Goal: Information Seeking & Learning: Find specific page/section

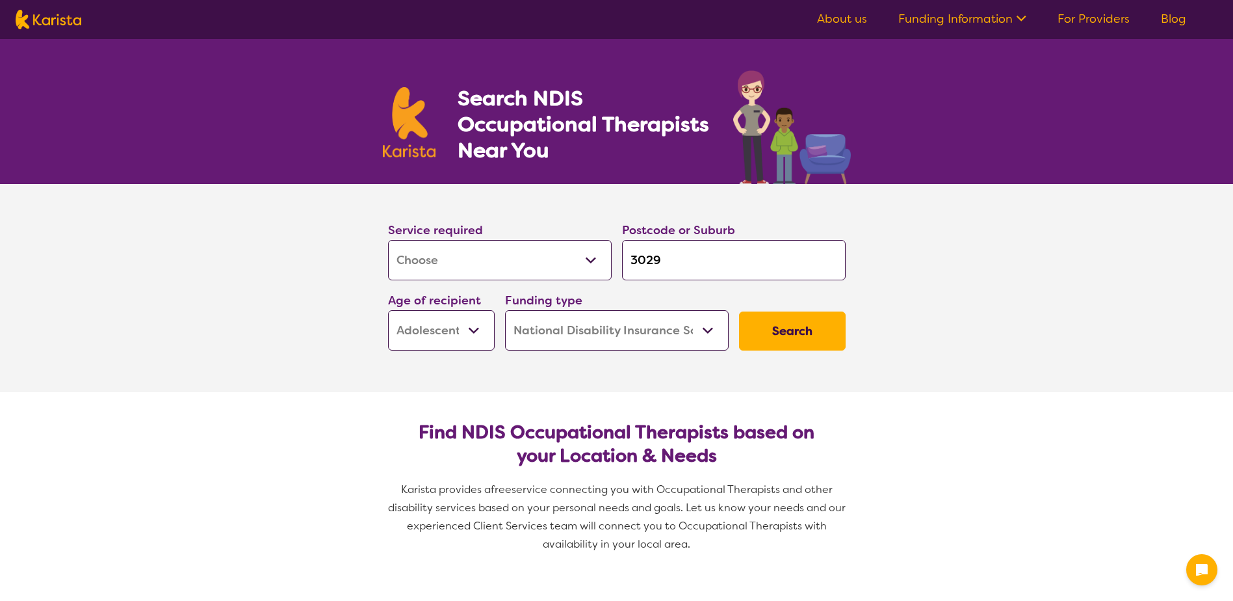
select select "[MEDICAL_DATA]"
select select "AS"
select select "NDIS"
select select "[MEDICAL_DATA]"
select select "AS"
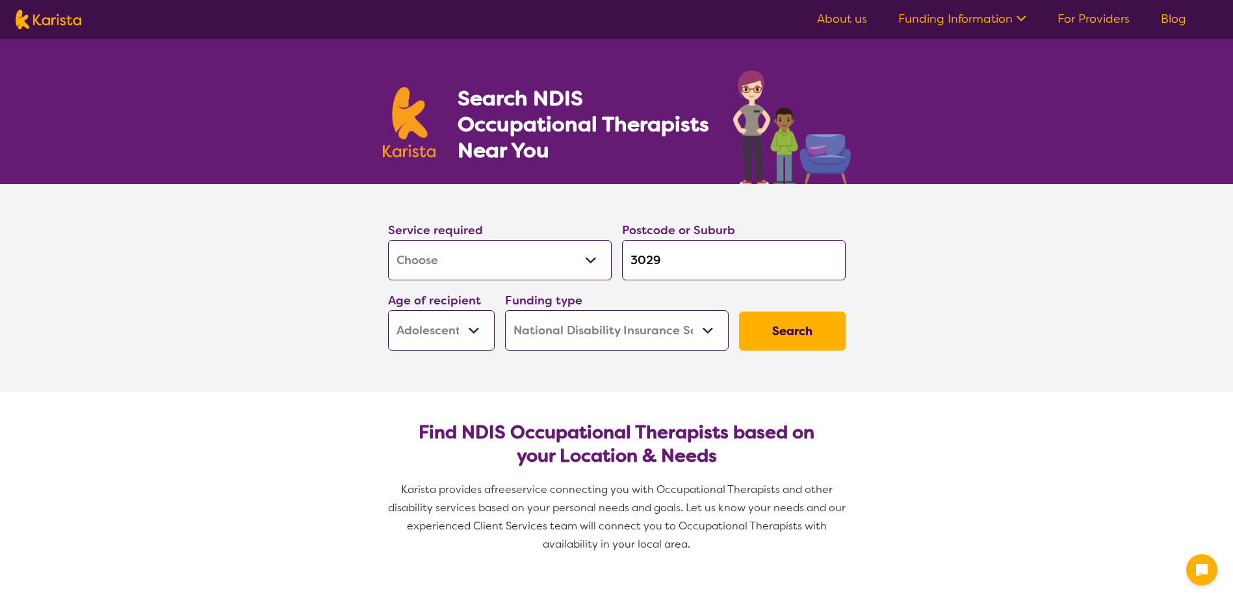
select select "NDIS"
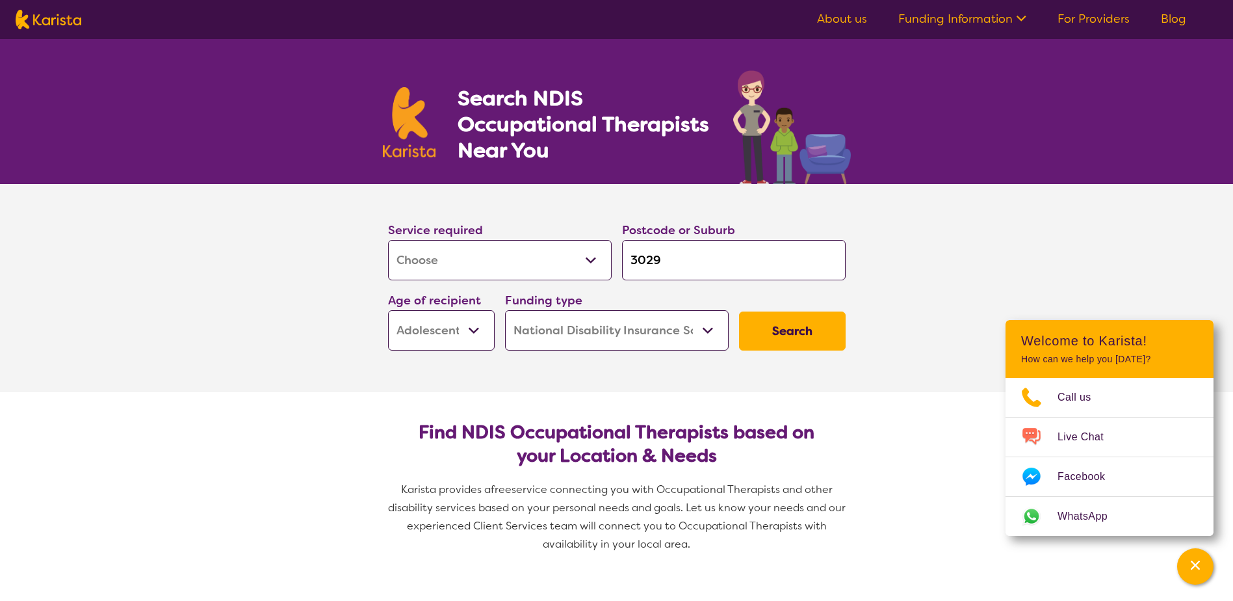
click at [590, 263] on select "Allied Health Assistant Assessment (ADHD or Autism) Behaviour support Counselli…" at bounding box center [500, 260] width 224 height 40
select select "[MEDICAL_DATA]"
click at [388, 240] on select "Allied Health Assistant Assessment (ADHD or Autism) Behaviour support Counselli…" at bounding box center [500, 260] width 224 height 40
select select "[MEDICAL_DATA]"
click at [658, 259] on input "3029" at bounding box center [734, 260] width 224 height 40
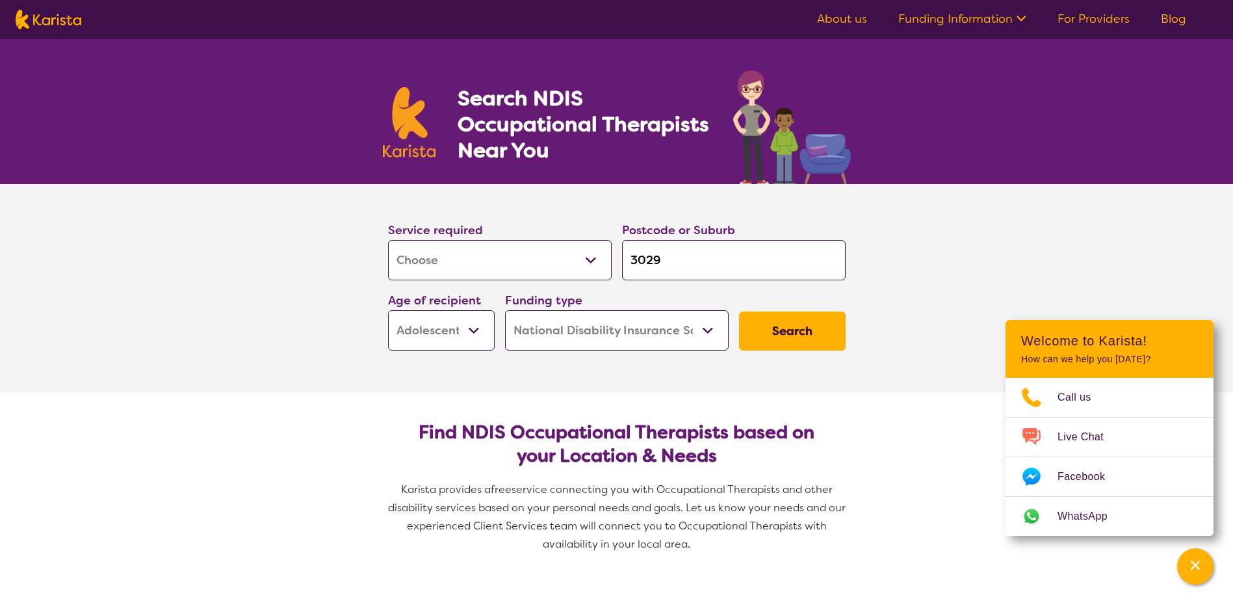
type input "302"
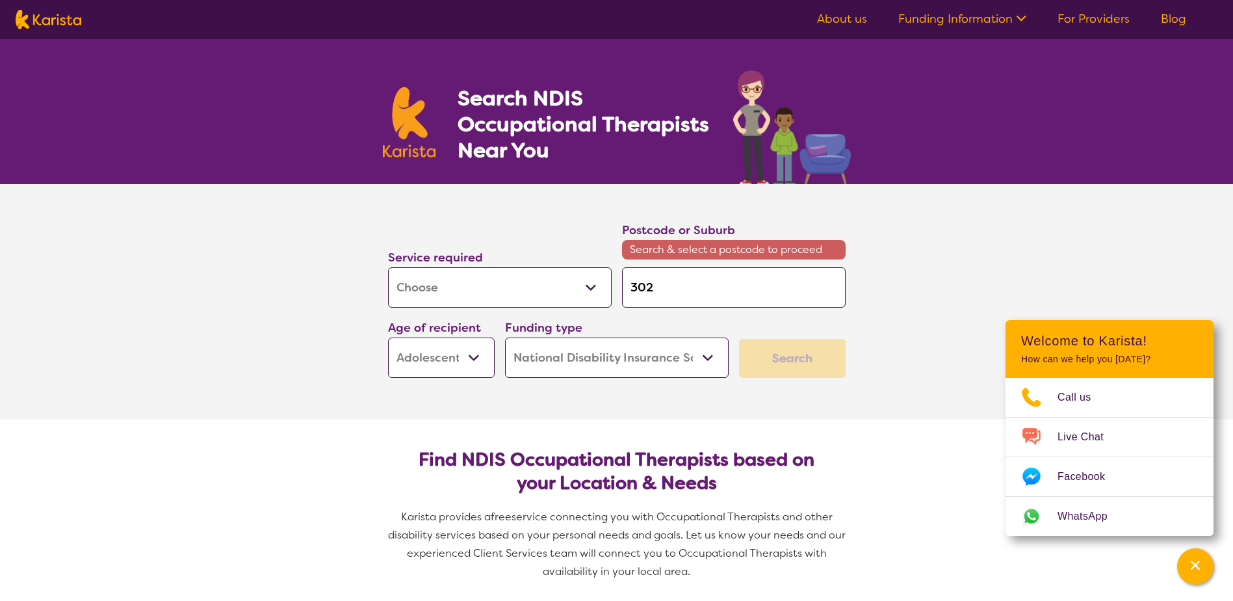
type input "30"
type input "3"
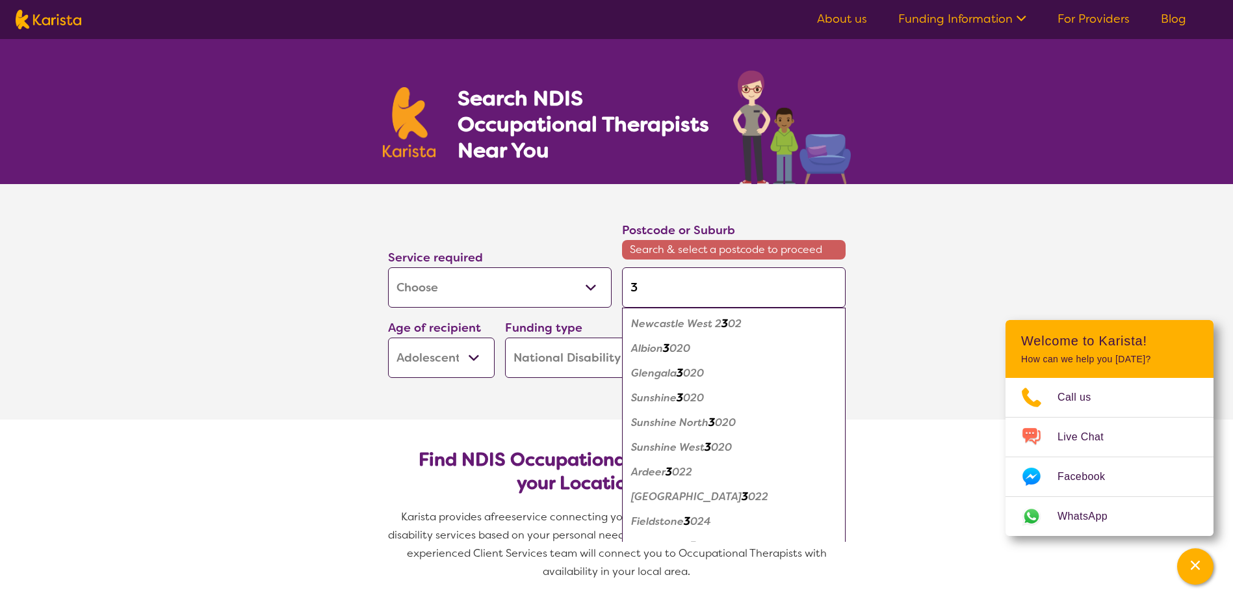
type input "33"
type input "333"
type input "3337"
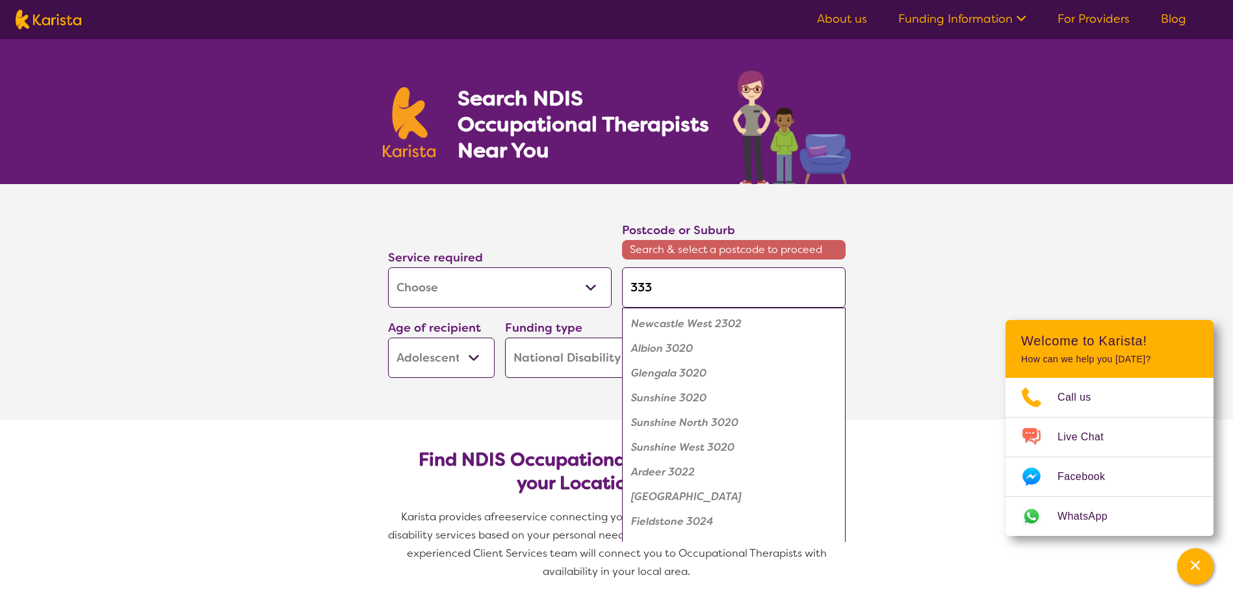
type input "3337"
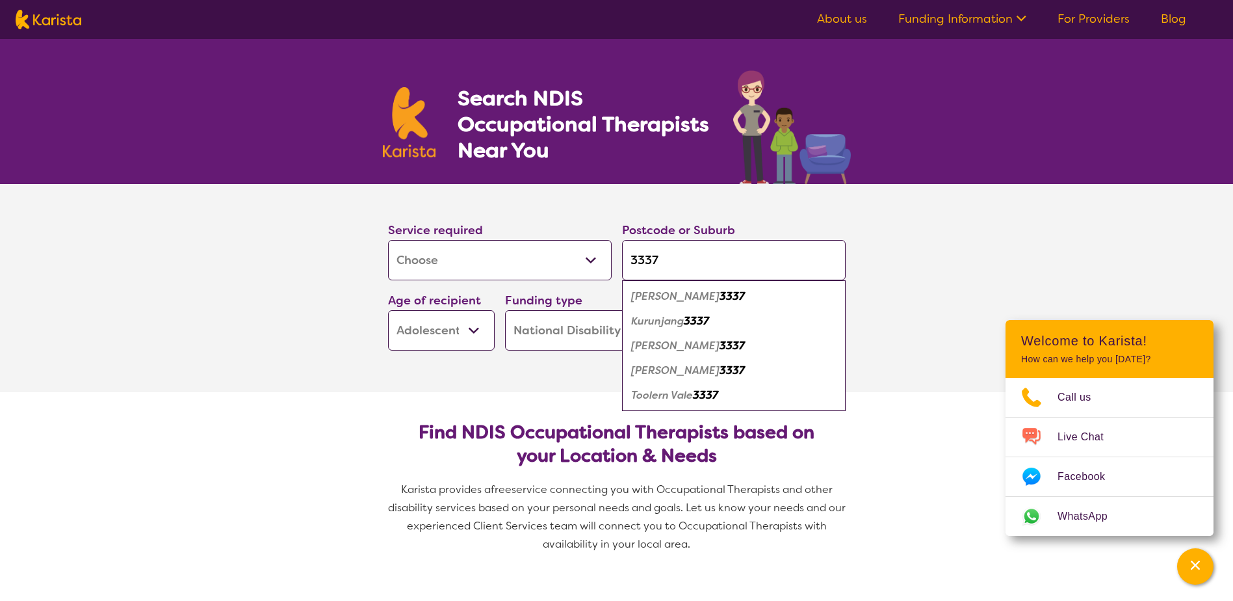
type input "3337"
click at [720, 297] on em "3337" at bounding box center [732, 296] width 25 height 14
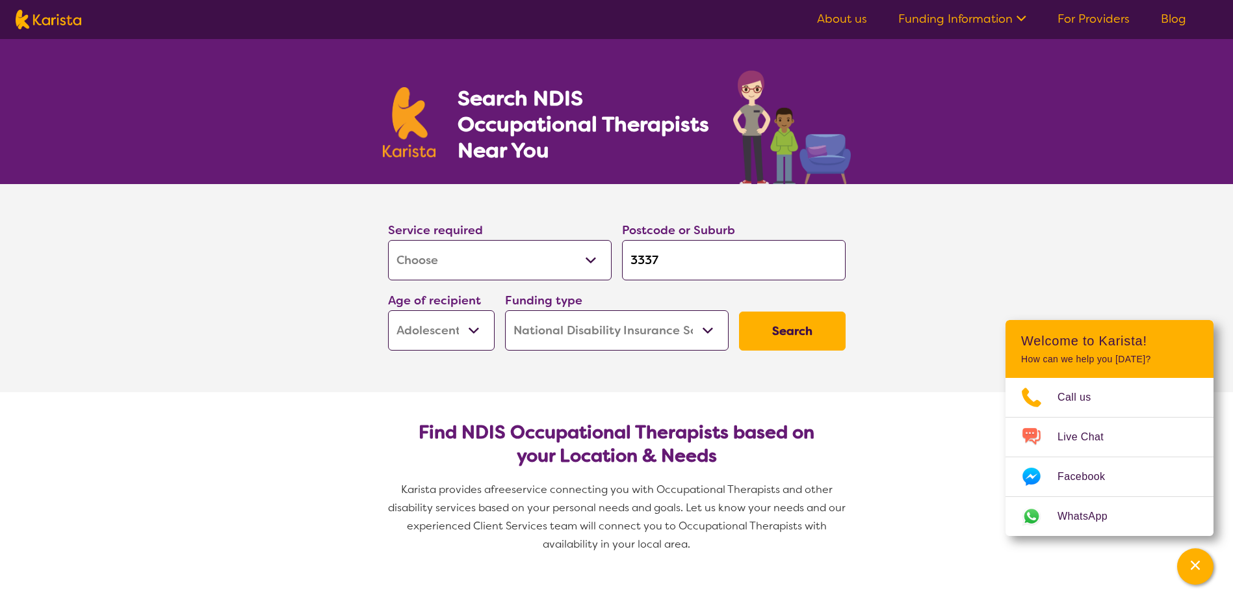
click at [467, 328] on select "Early Childhood - 0 to 9 Child - 10 to 11 Adolescent - 12 to 17 Adult - 18 to 6…" at bounding box center [441, 330] width 107 height 40
select select "CH"
click at [388, 310] on select "Early Childhood - 0 to 9 Child - 10 to 11 Adolescent - 12 to 17 Adult - 18 to 6…" at bounding box center [441, 330] width 107 height 40
select select "CH"
click at [777, 330] on button "Search" at bounding box center [792, 330] width 107 height 39
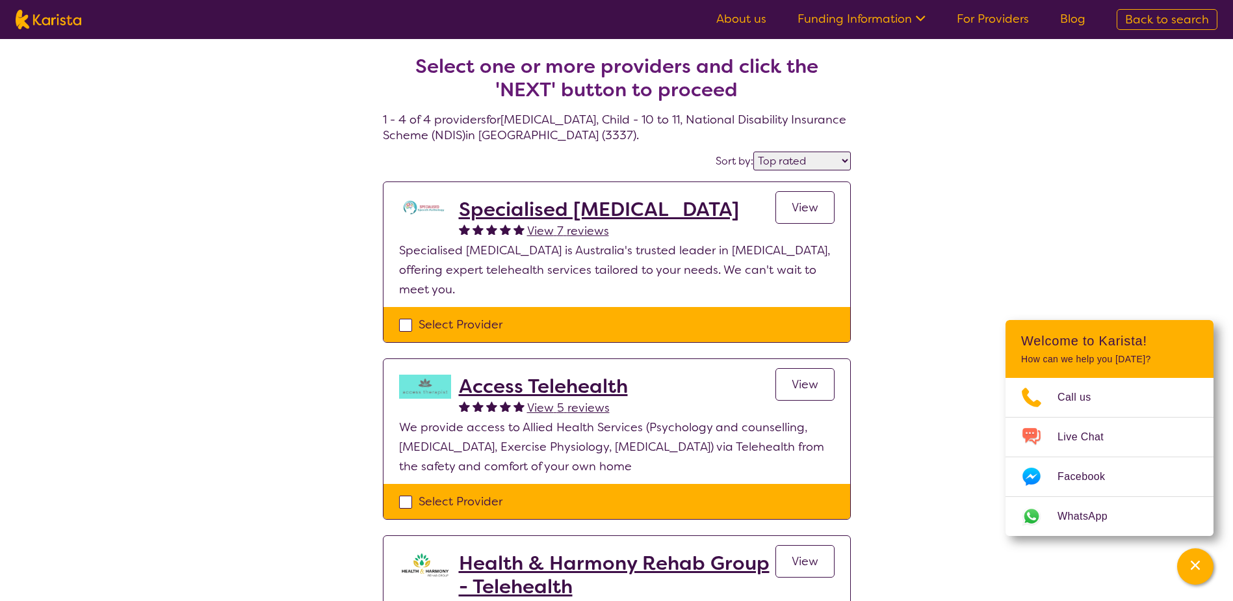
click at [840, 164] on select "Highly reviewed Top rated" at bounding box center [801, 160] width 97 height 19
select select "highly_reviewed"
click at [754, 151] on select "Highly reviewed Top rated" at bounding box center [801, 160] width 97 height 19
click at [989, 14] on link "For Providers" at bounding box center [993, 19] width 72 height 16
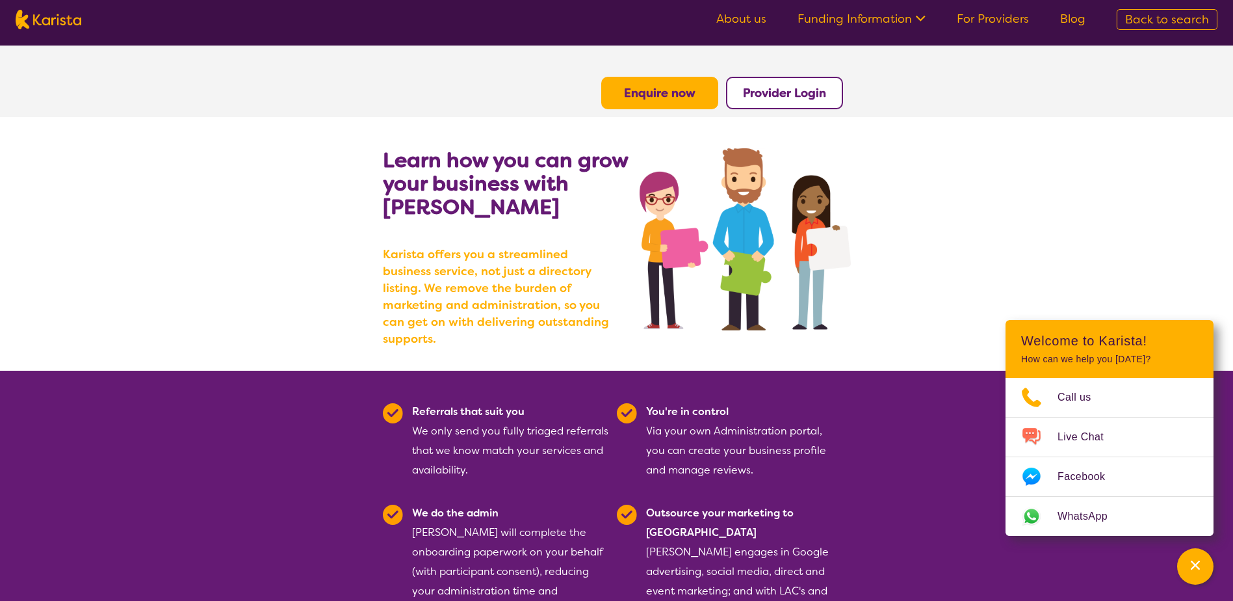
click at [743, 28] on ul "About us Funding Information NDIS - National Disability Insurance Scheme HCP - …" at bounding box center [901, 19] width 400 height 21
click at [888, 21] on link "Funding Information" at bounding box center [862, 19] width 128 height 16
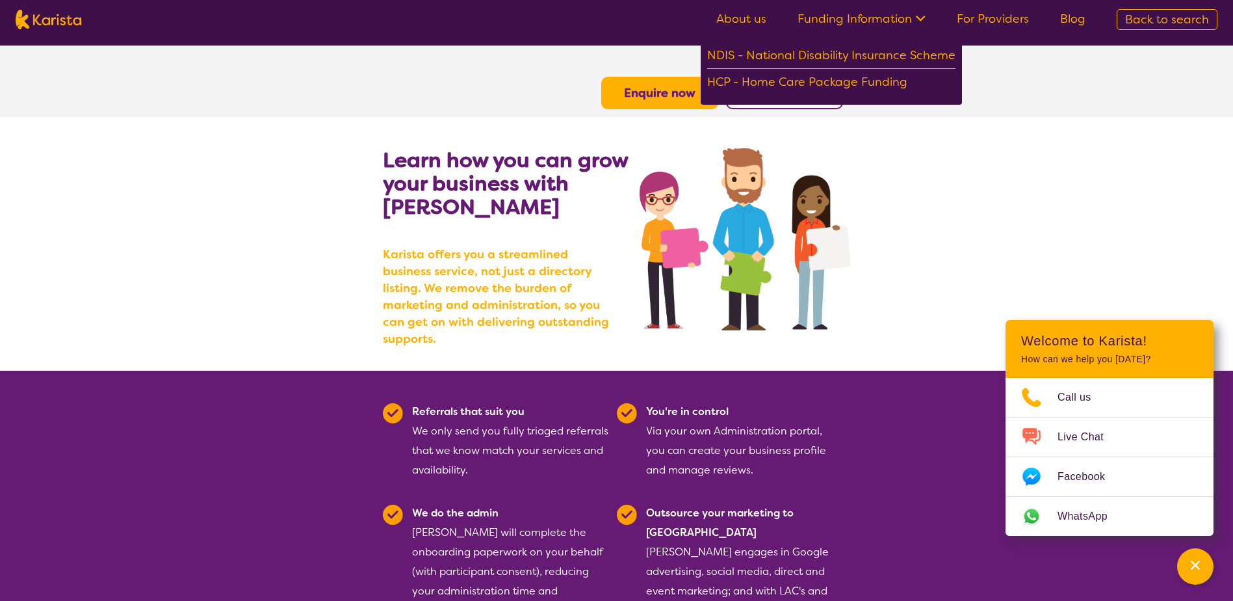
click at [753, 23] on link "About us" at bounding box center [741, 19] width 50 height 16
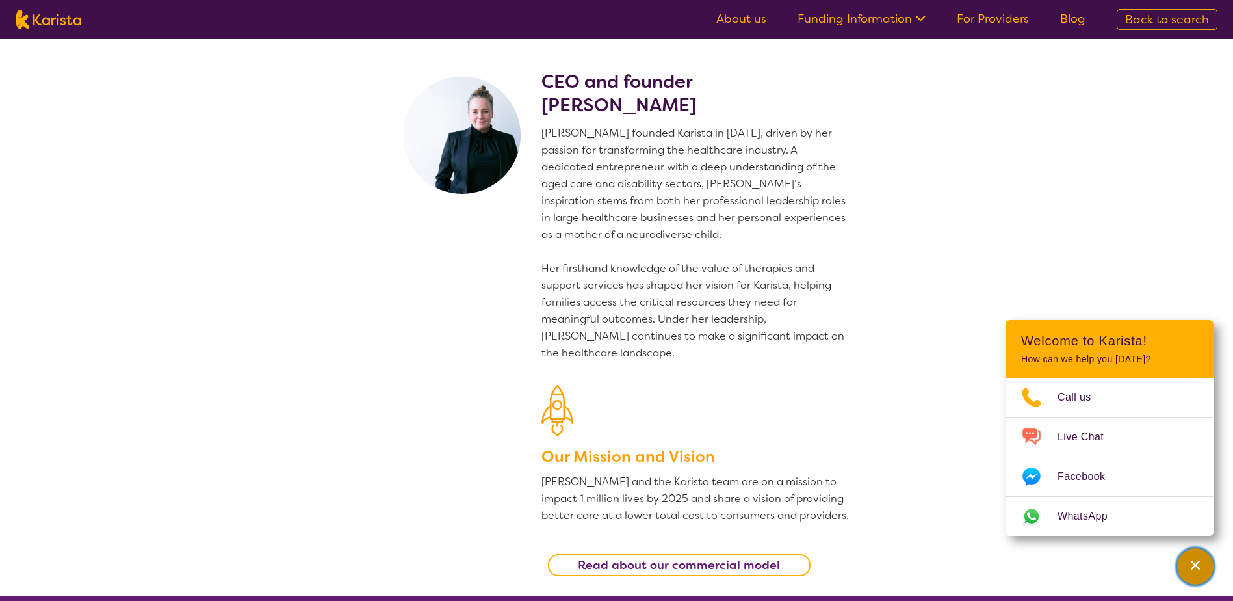
click at [1201, 571] on div "Channel Menu" at bounding box center [1195, 566] width 26 height 29
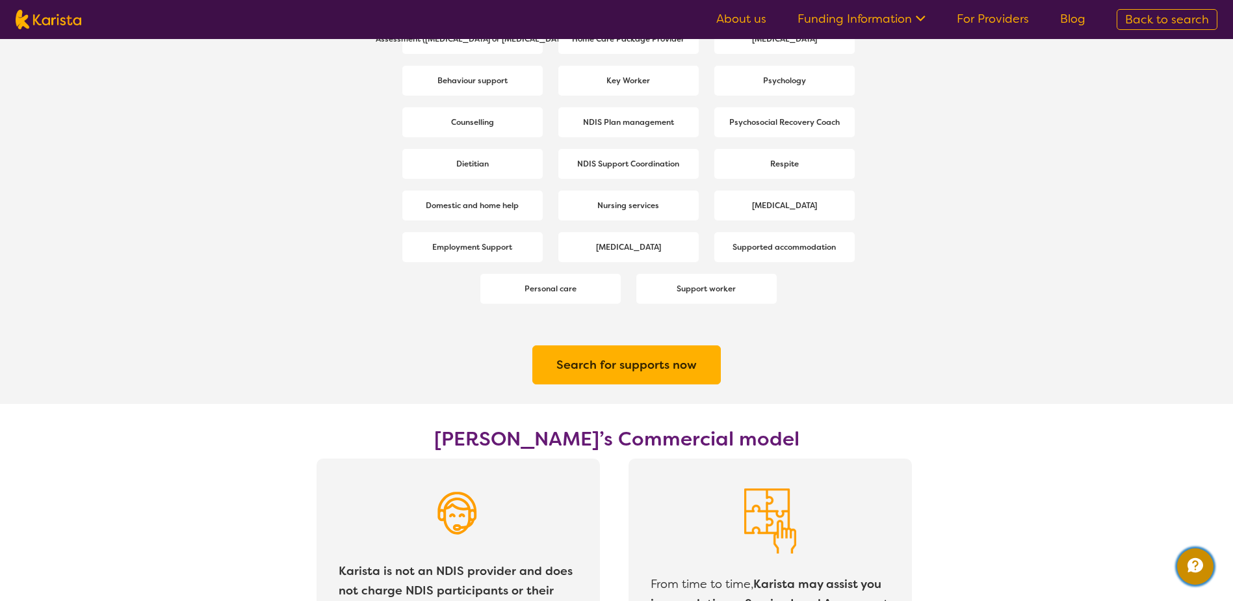
scroll to position [1885, 0]
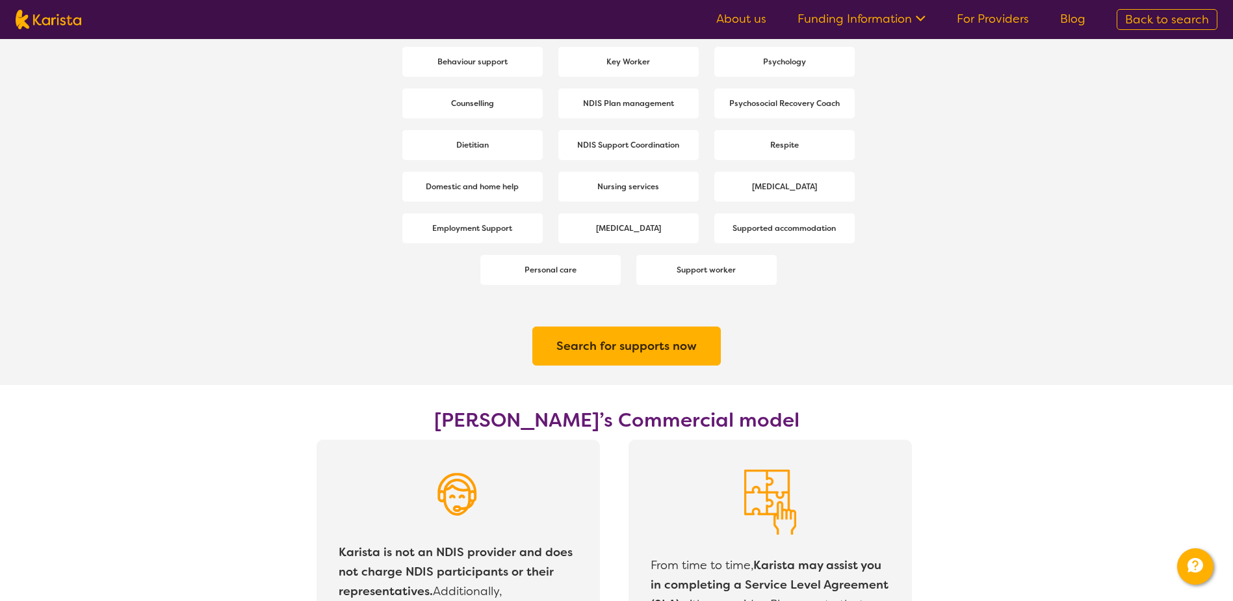
click at [662, 335] on h2 "Search for supports now" at bounding box center [626, 345] width 140 height 23
select select "[MEDICAL_DATA]"
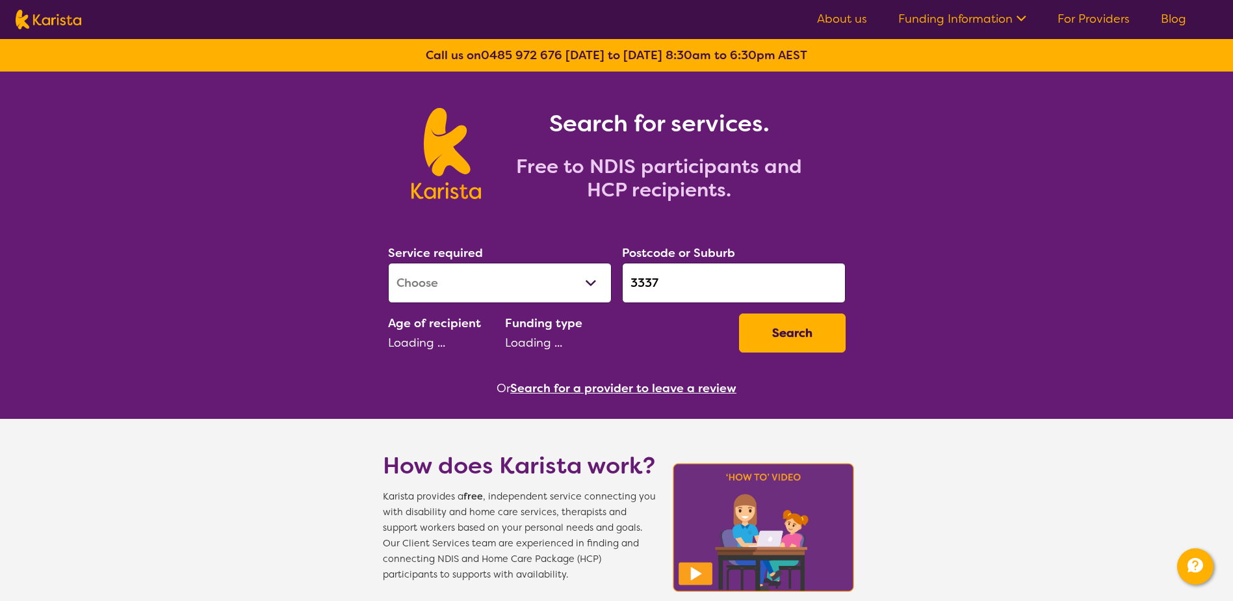
select select "CH"
select select "NDIS"
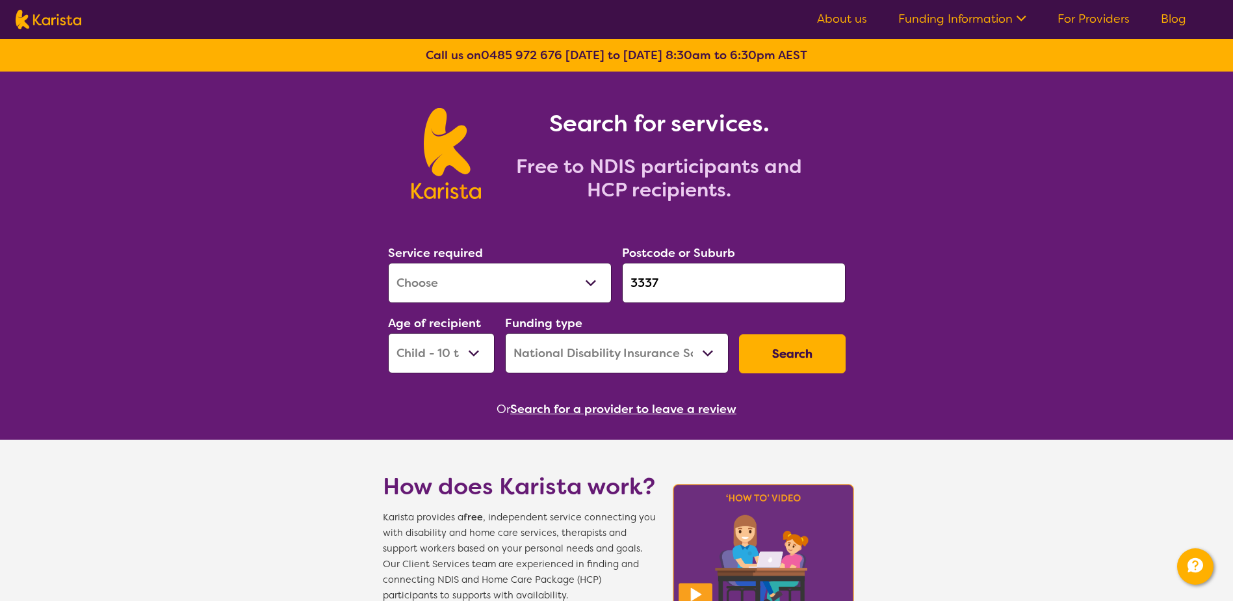
click at [571, 288] on select "Allied Health Assistant Assessment (ADHD or Autism) Behaviour support Counselli…" at bounding box center [500, 283] width 224 height 40
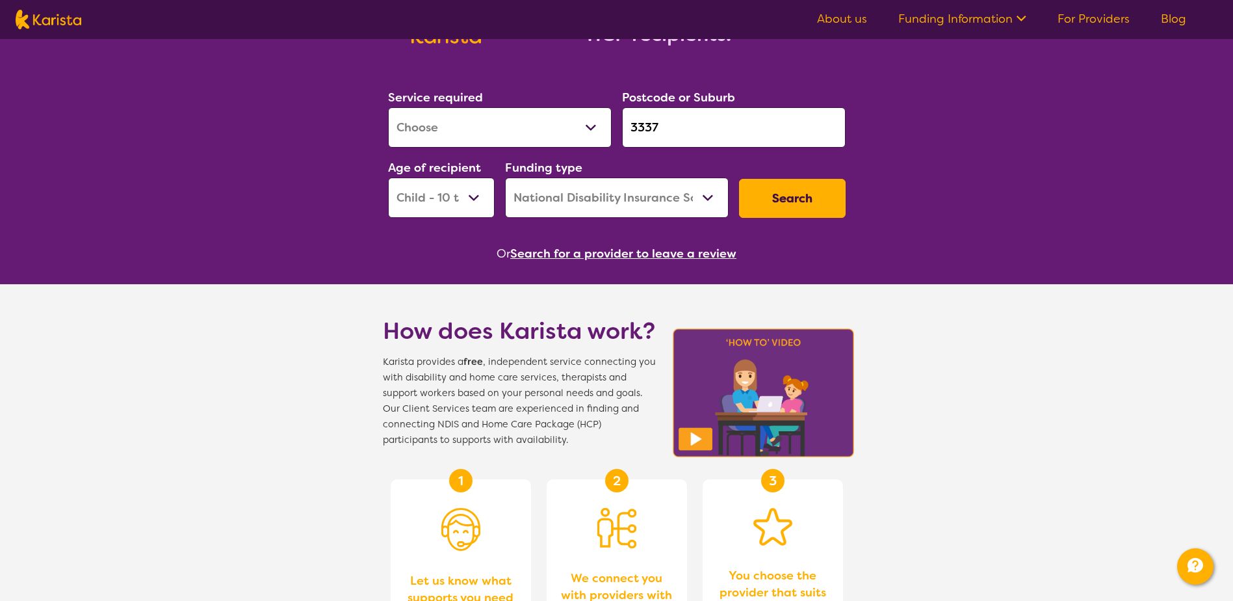
scroll to position [130, 0]
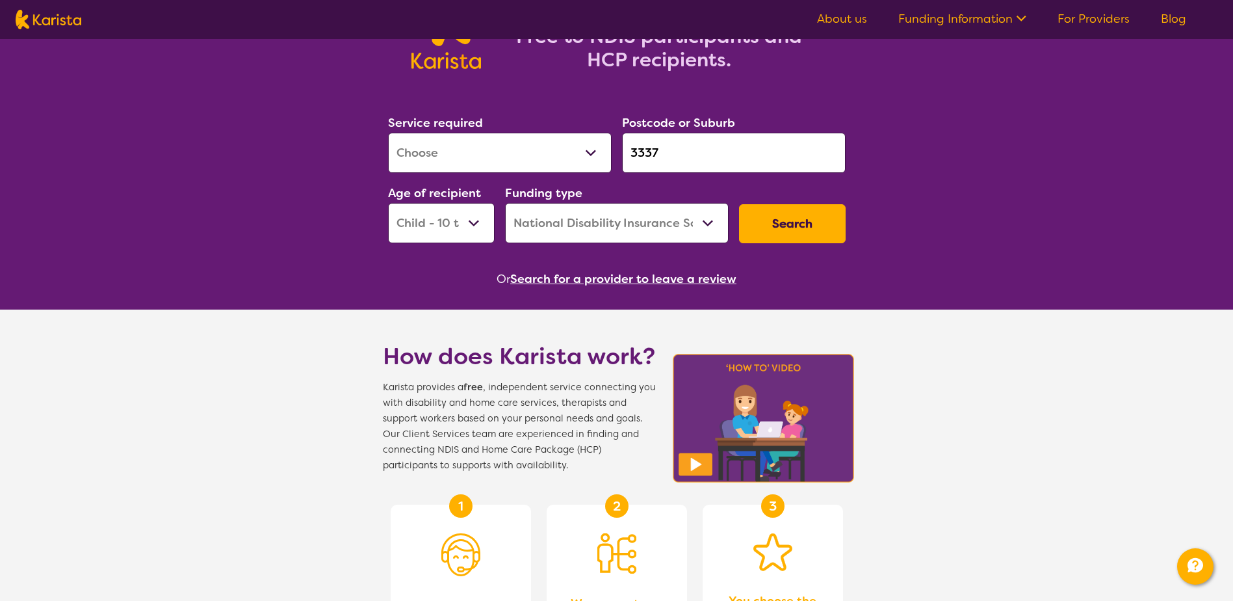
click at [645, 278] on button "Search for a provider to leave a review" at bounding box center [623, 278] width 226 height 19
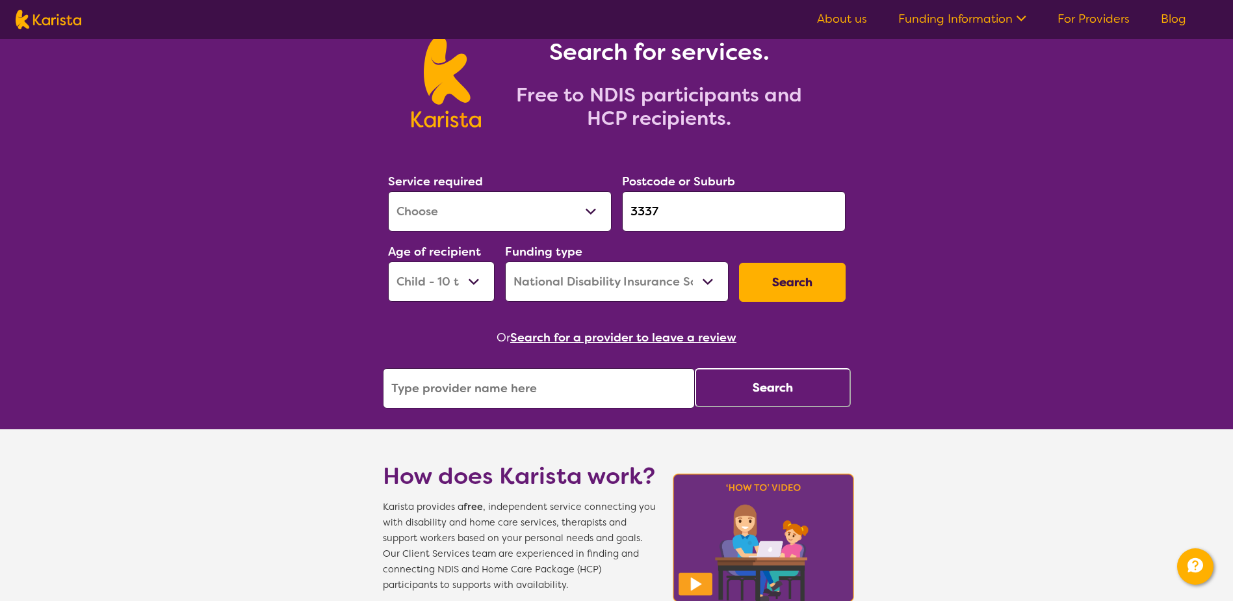
scroll to position [0, 0]
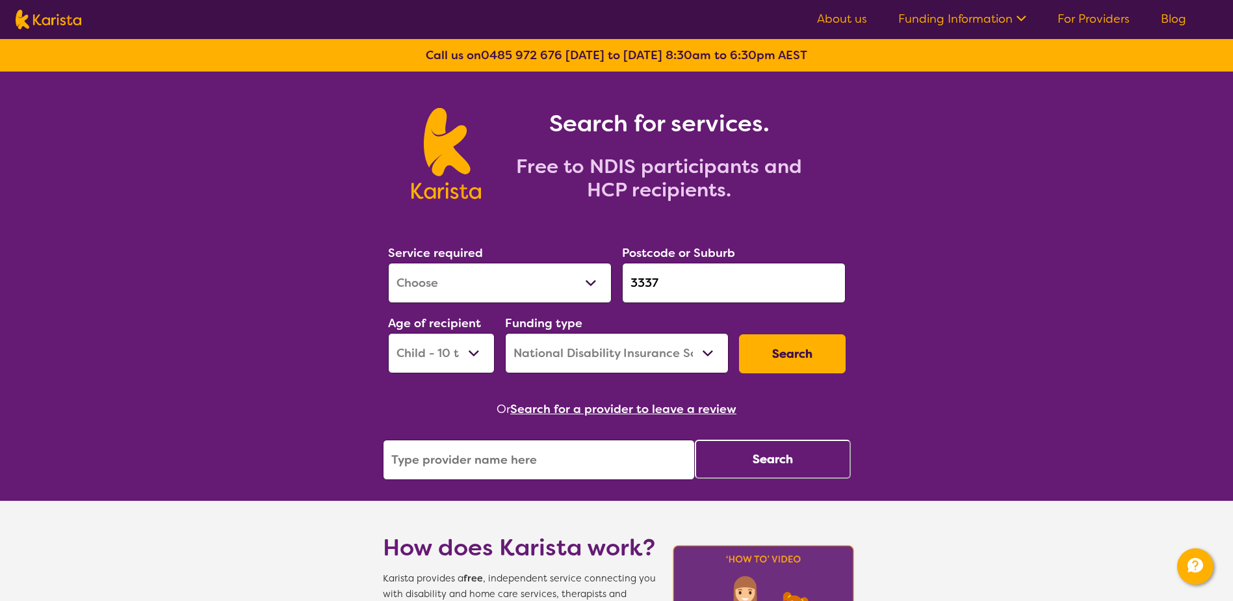
click at [801, 350] on button "Search" at bounding box center [792, 353] width 107 height 39
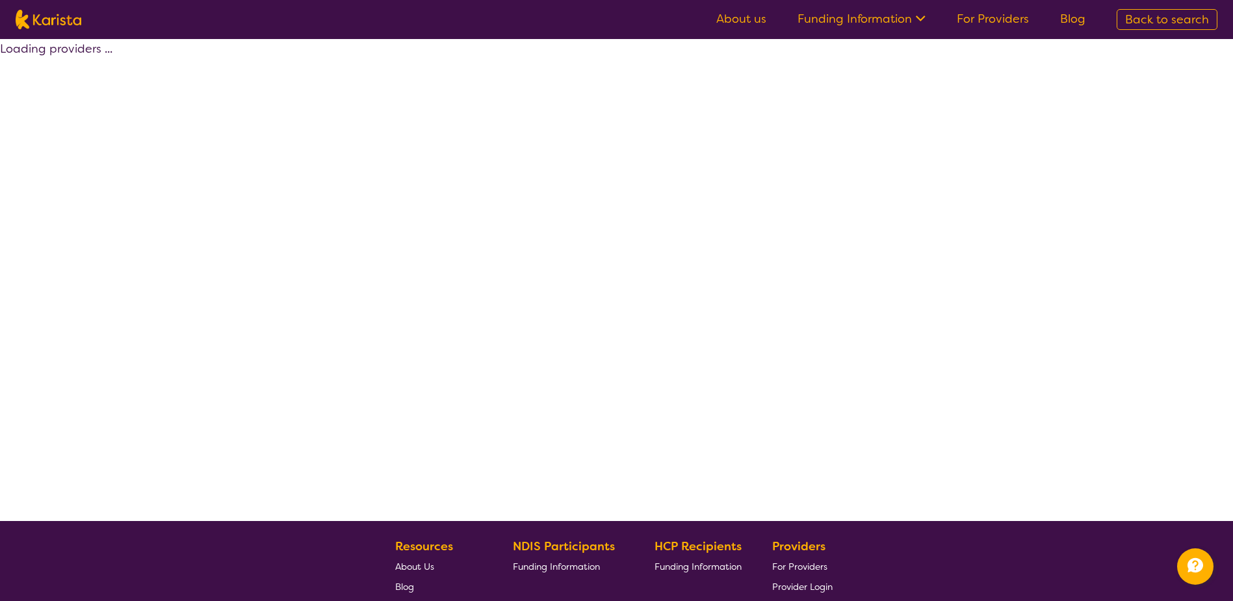
select select "by_score"
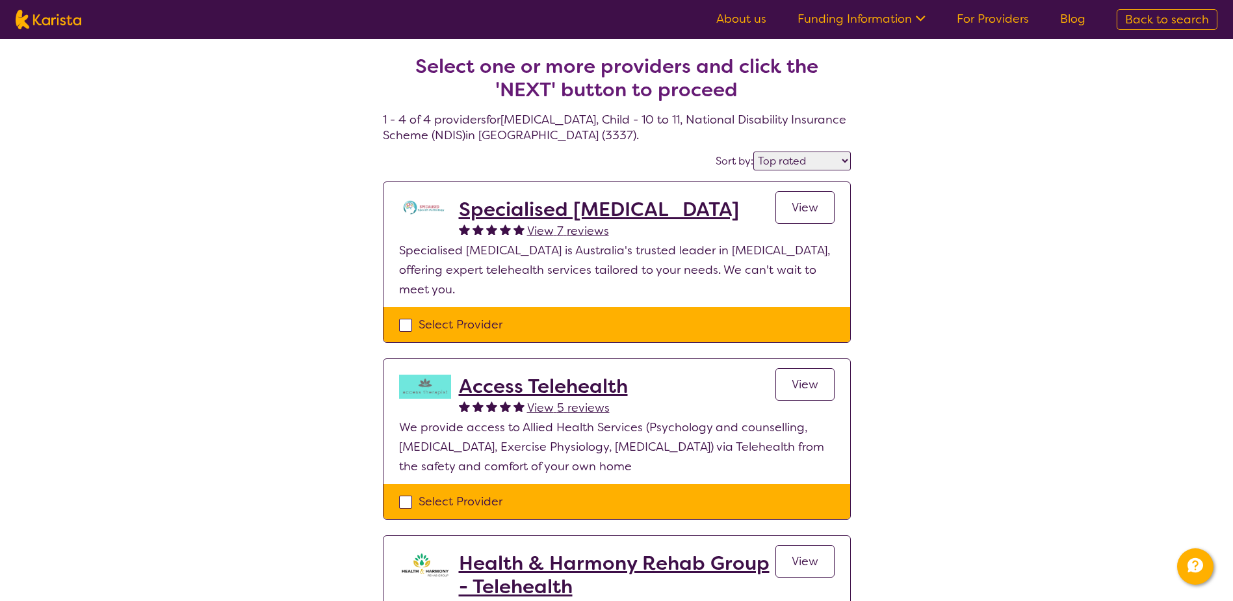
select select "[MEDICAL_DATA]"
select select "CH"
select select "NDIS"
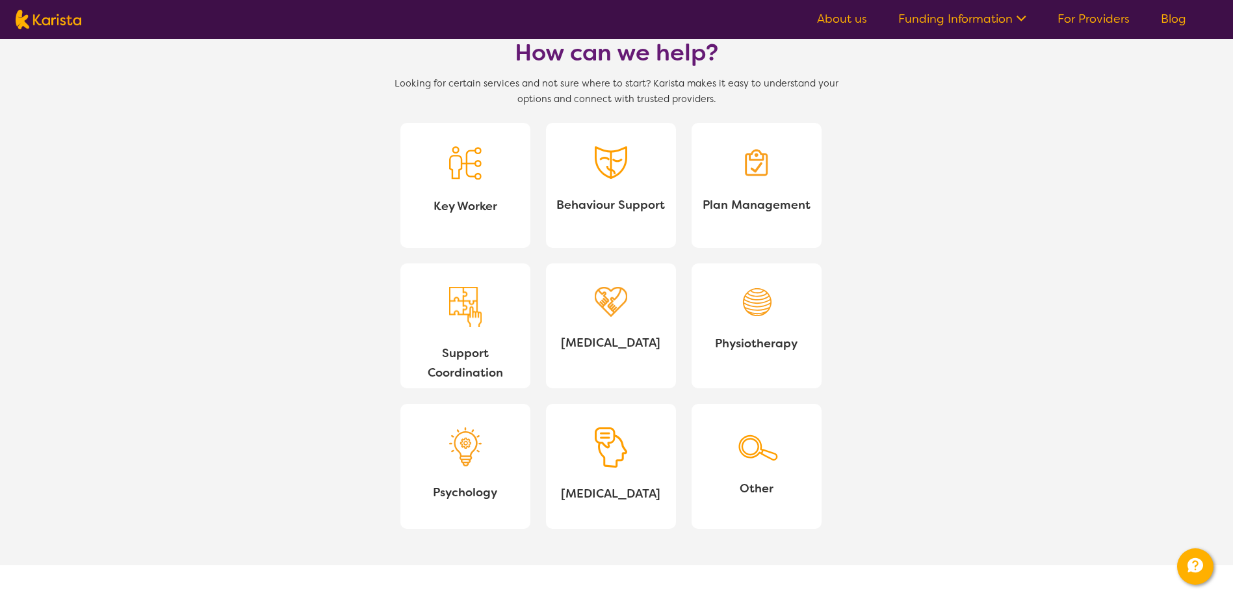
scroll to position [1170, 0]
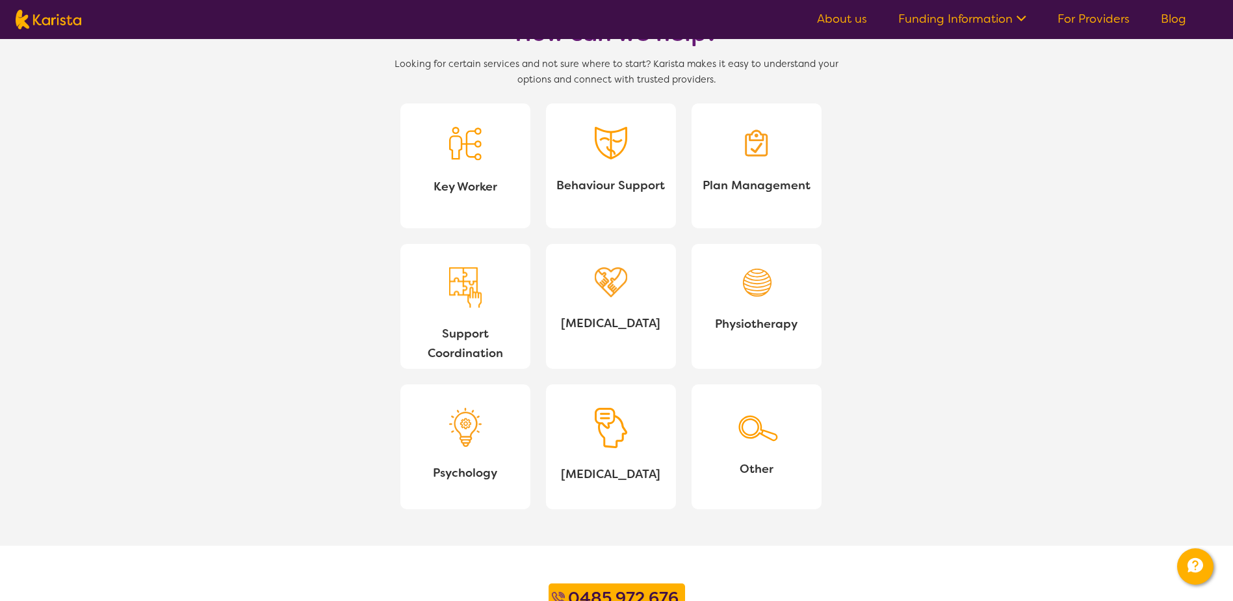
click at [621, 473] on span "[MEDICAL_DATA]" at bounding box center [610, 473] width 109 height 19
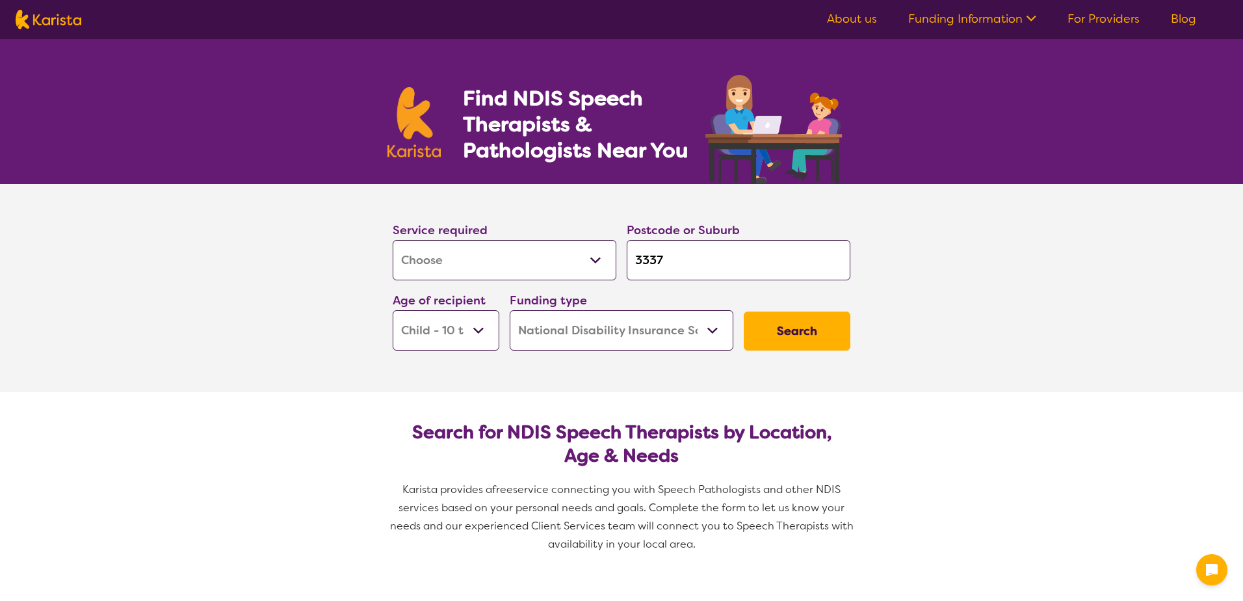
select select "[MEDICAL_DATA]"
select select "CH"
select select "NDIS"
select select "[MEDICAL_DATA]"
select select "CH"
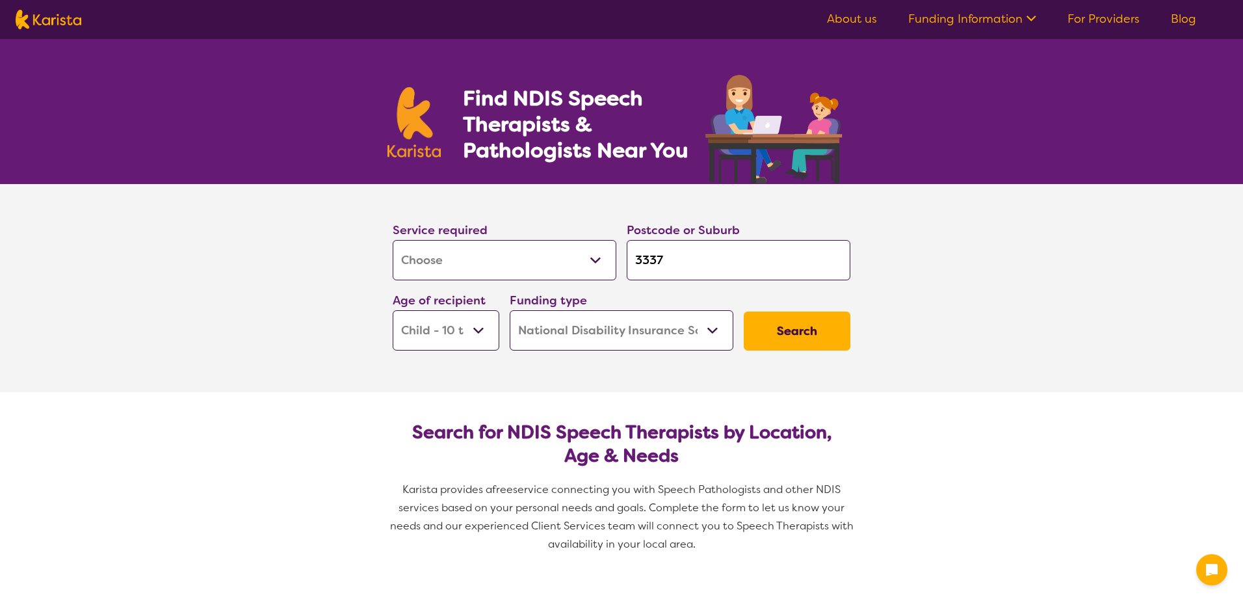
select select "NDIS"
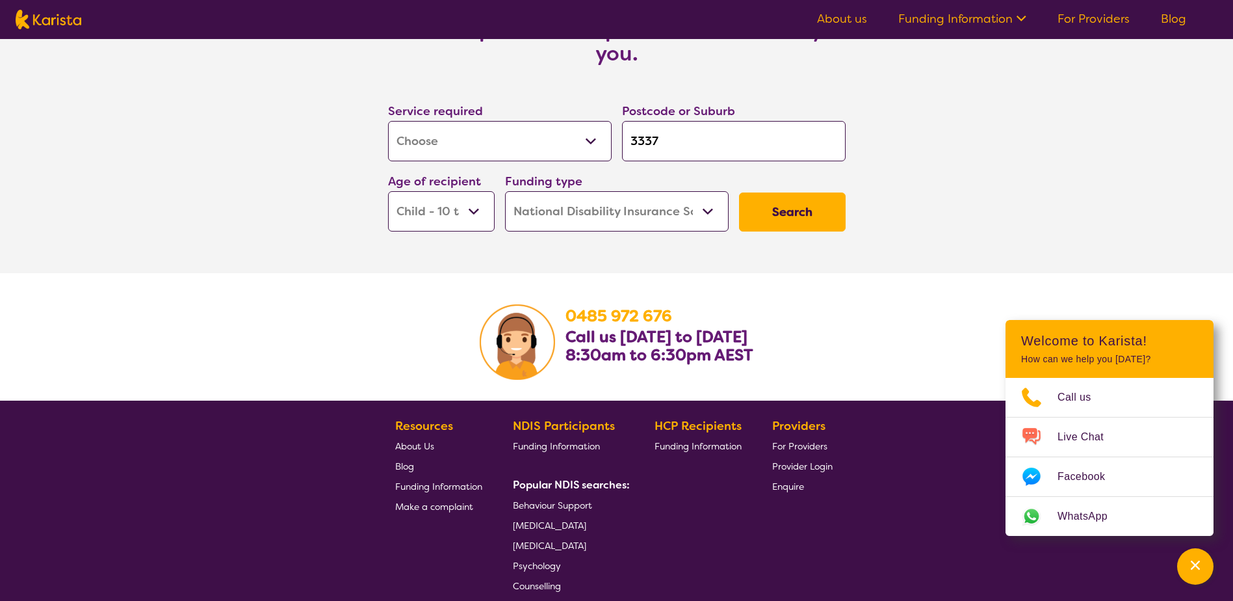
scroll to position [1933, 0]
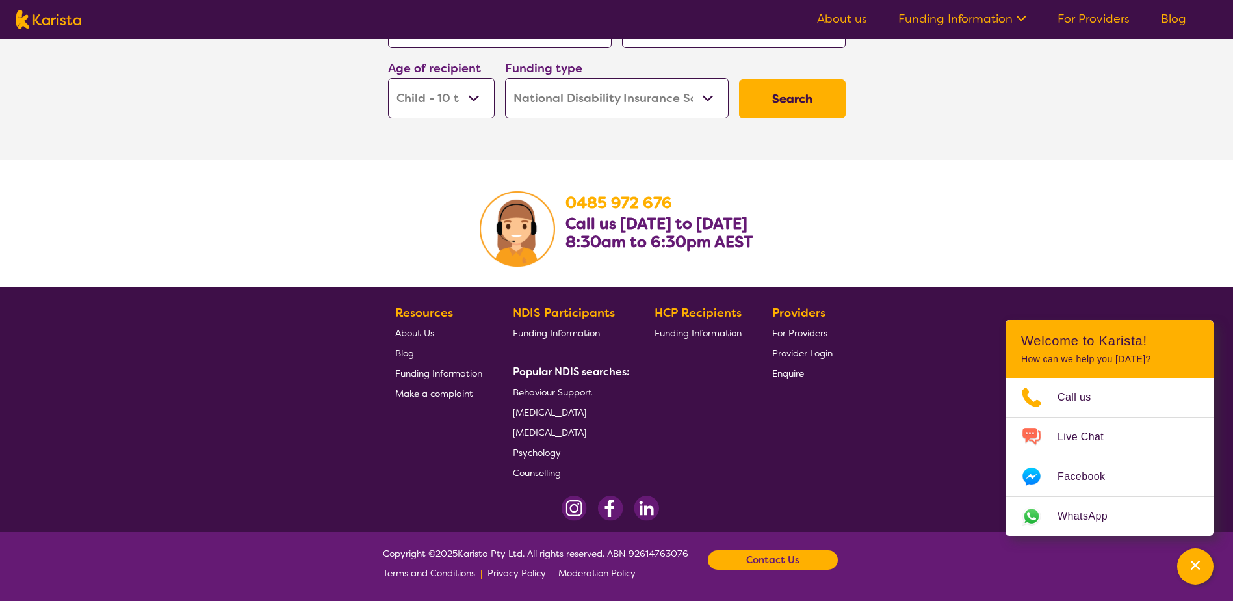
click at [571, 431] on span "[MEDICAL_DATA]" at bounding box center [549, 432] width 73 height 12
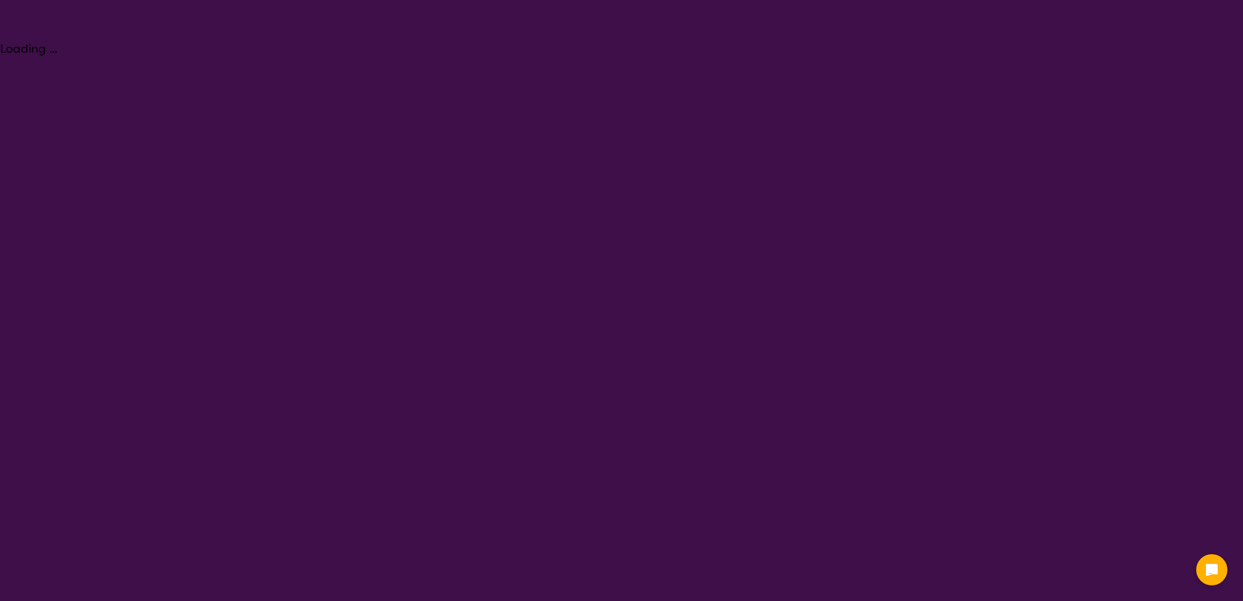
select select "[MEDICAL_DATA]"
select select "CH"
select select "NDIS"
select select "[MEDICAL_DATA]"
select select "CH"
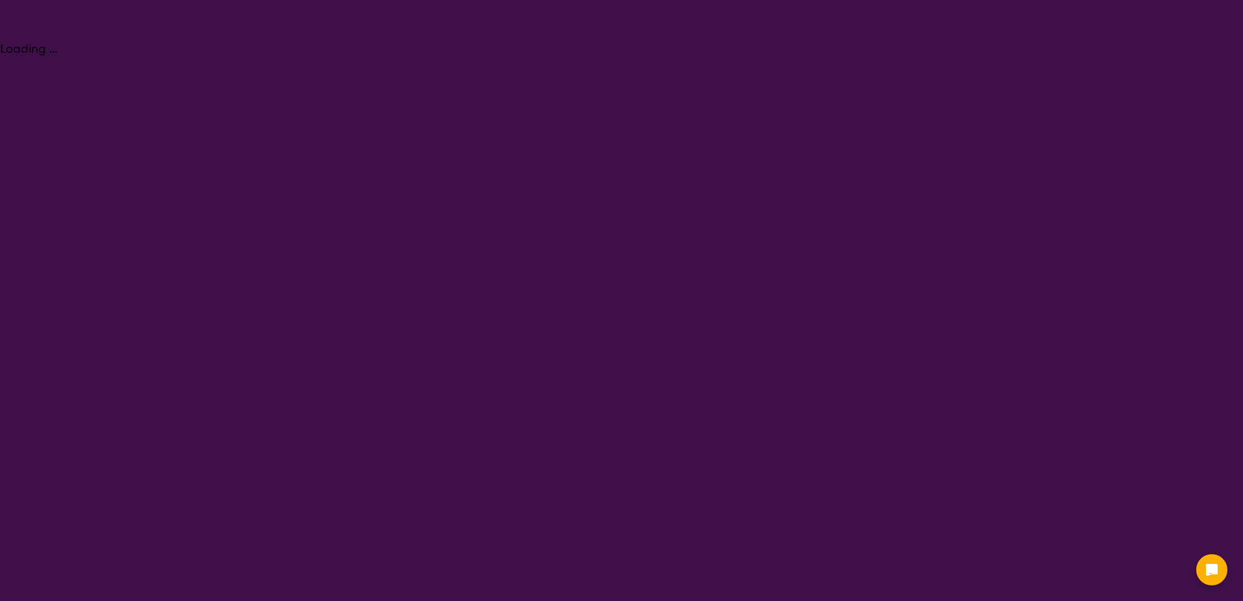
select select "NDIS"
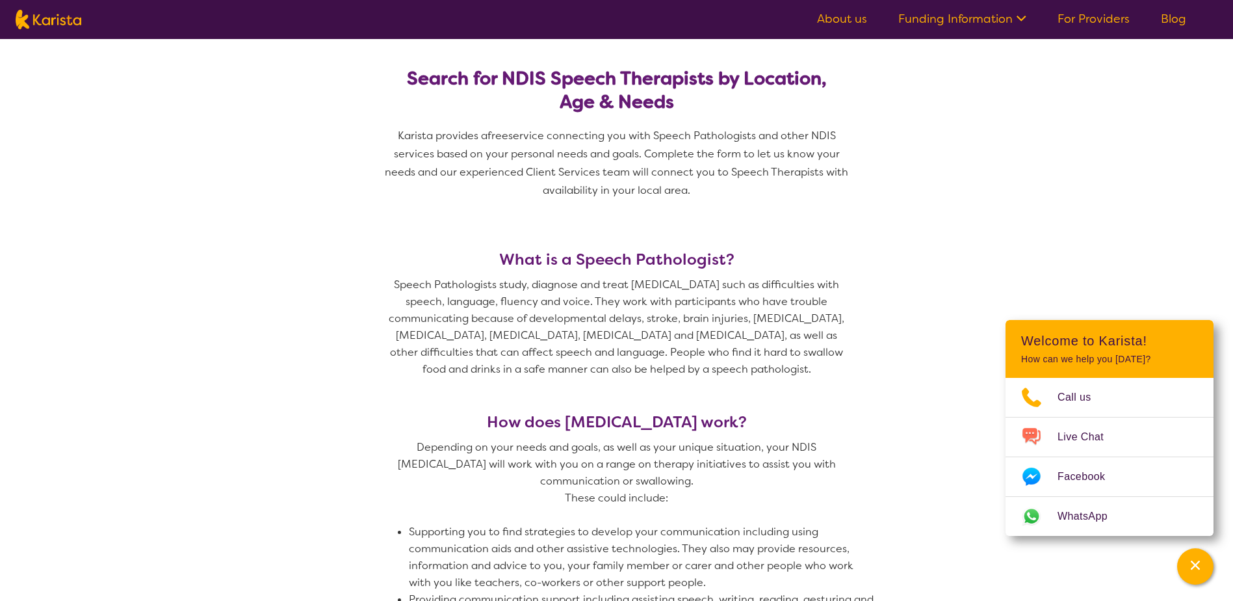
scroll to position [390, 0]
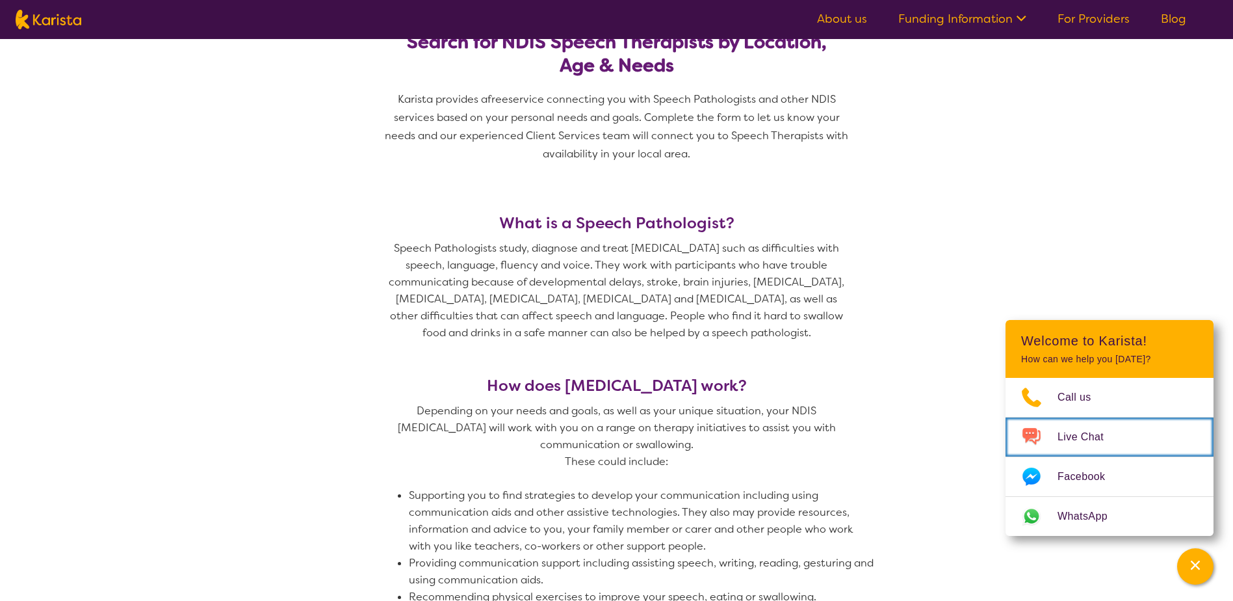
click at [1090, 431] on span "Live Chat" at bounding box center [1089, 436] width 62 height 19
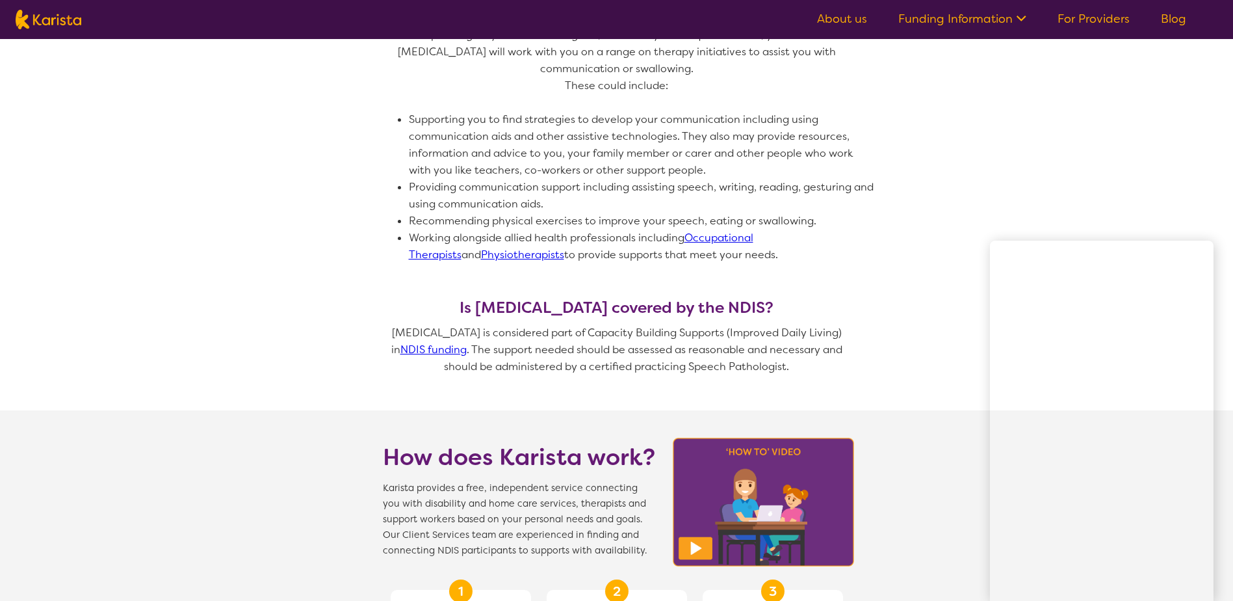
scroll to position [780, 0]
